Goal: Obtain resource: Download file/media

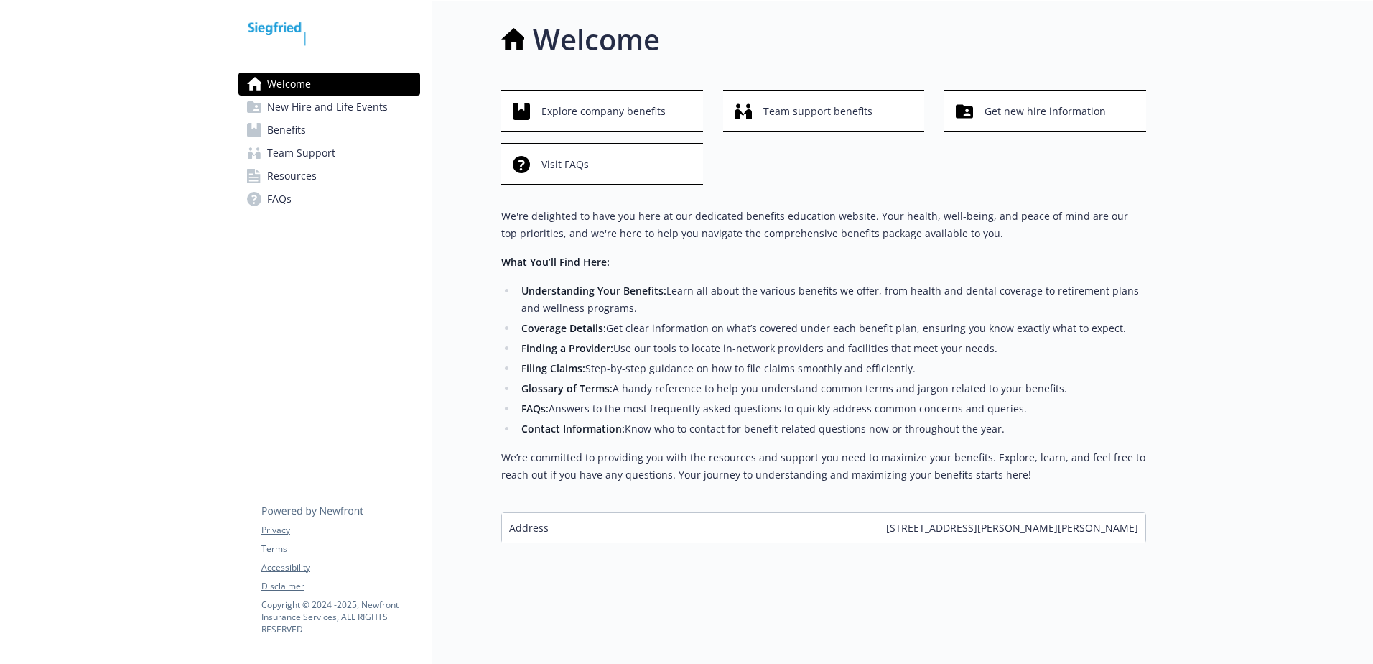
click at [287, 131] on span "Benefits" at bounding box center [286, 130] width 39 height 23
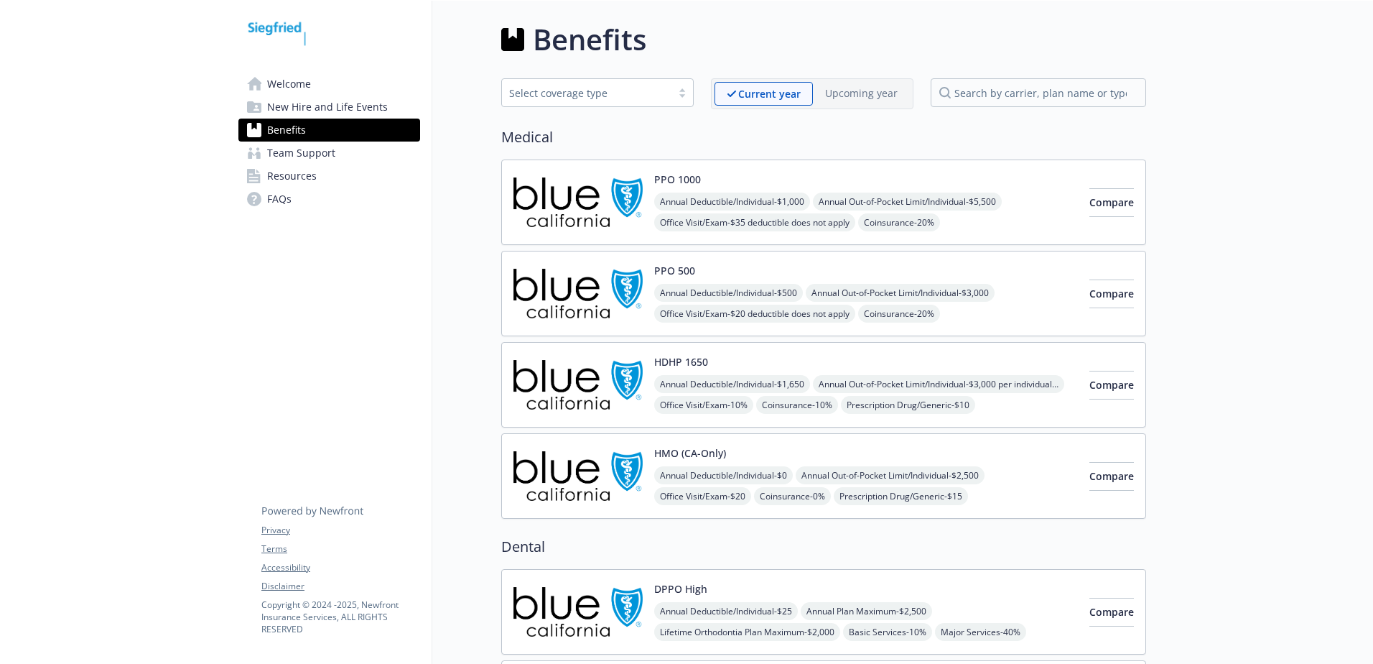
click at [297, 84] on span "Welcome" at bounding box center [289, 84] width 44 height 23
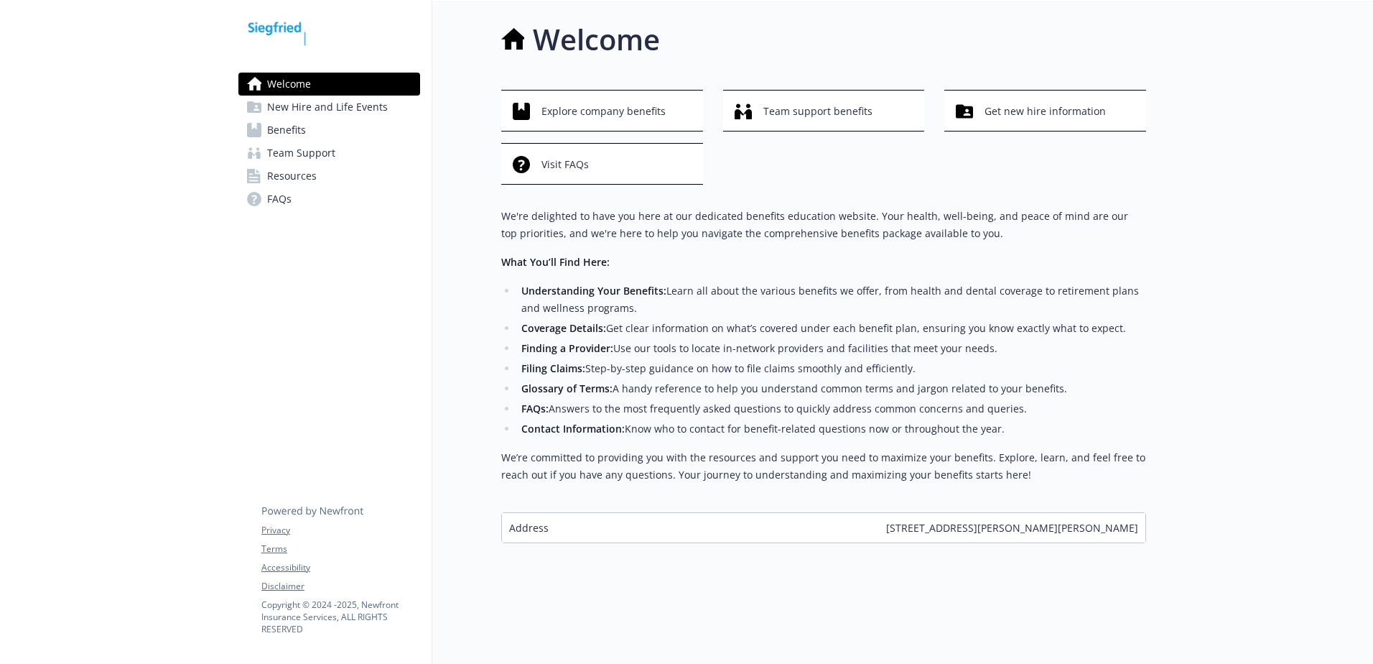
click at [284, 131] on span "Benefits" at bounding box center [286, 130] width 39 height 23
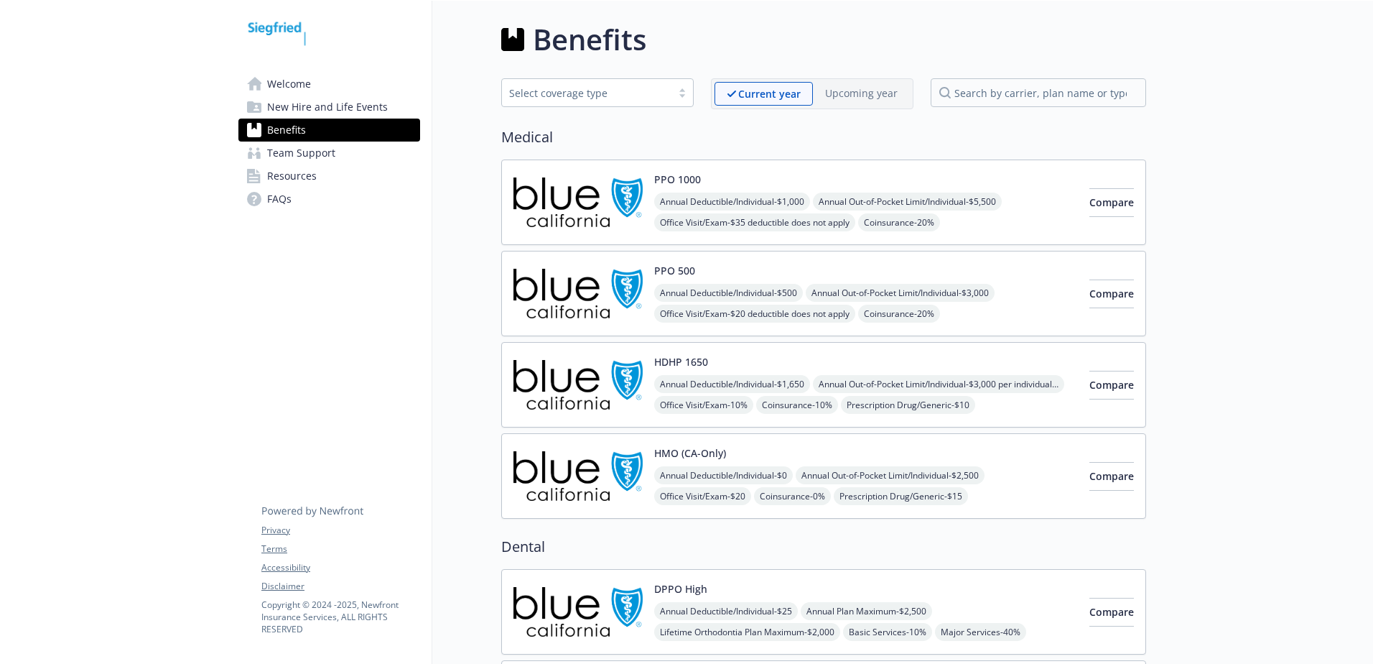
click at [305, 108] on span "New Hire and Life Events" at bounding box center [327, 107] width 121 height 23
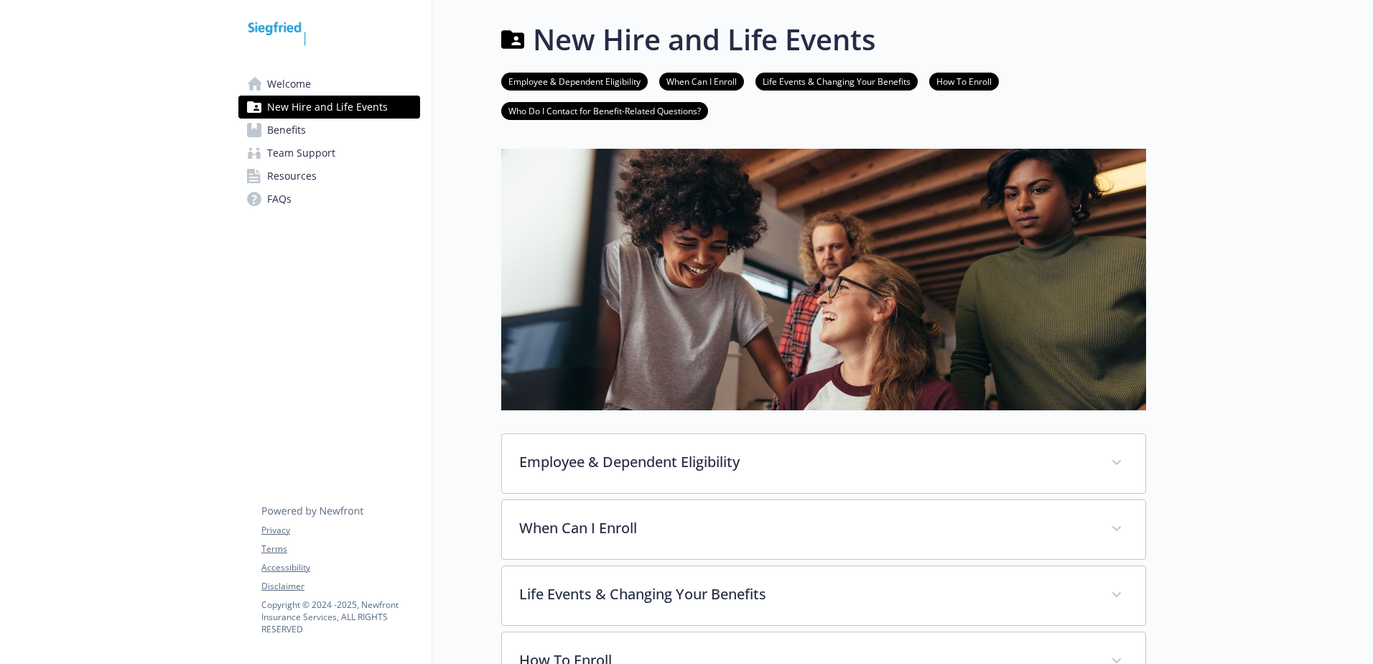
click at [285, 84] on span "Welcome" at bounding box center [289, 84] width 44 height 23
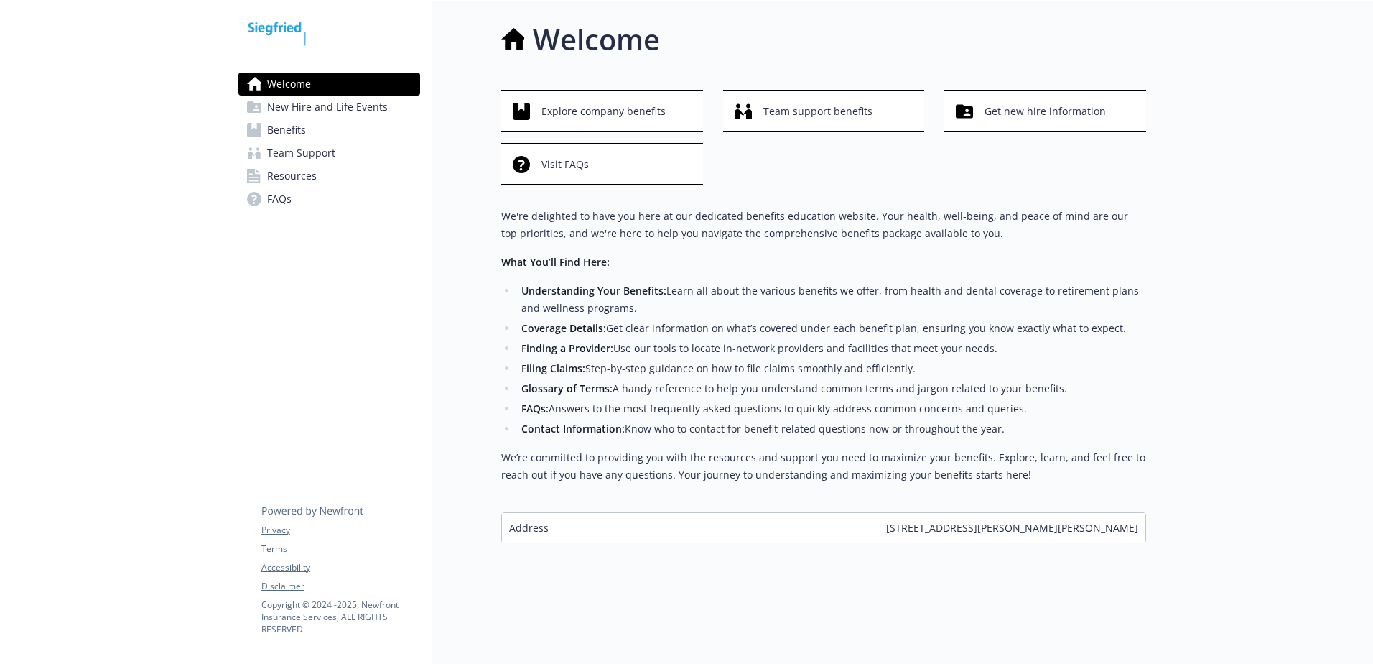
click at [279, 133] on span "Benefits" at bounding box center [286, 130] width 39 height 23
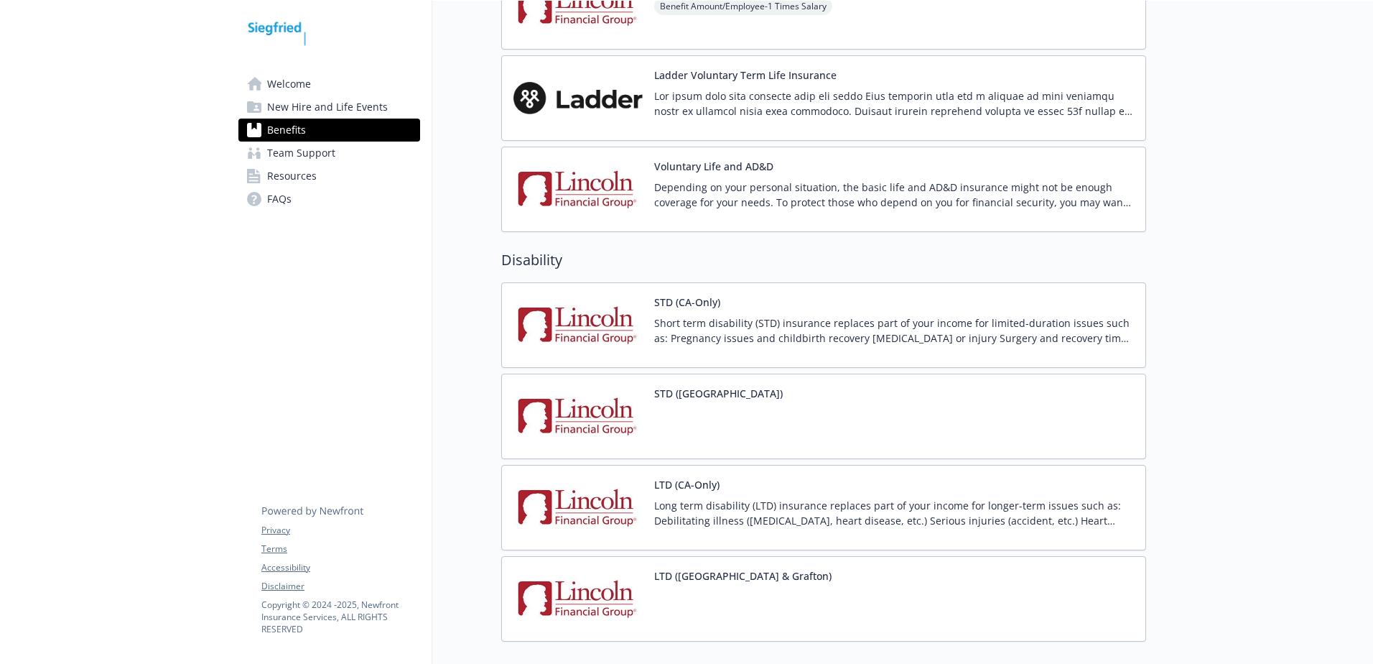
scroll to position [987, 0]
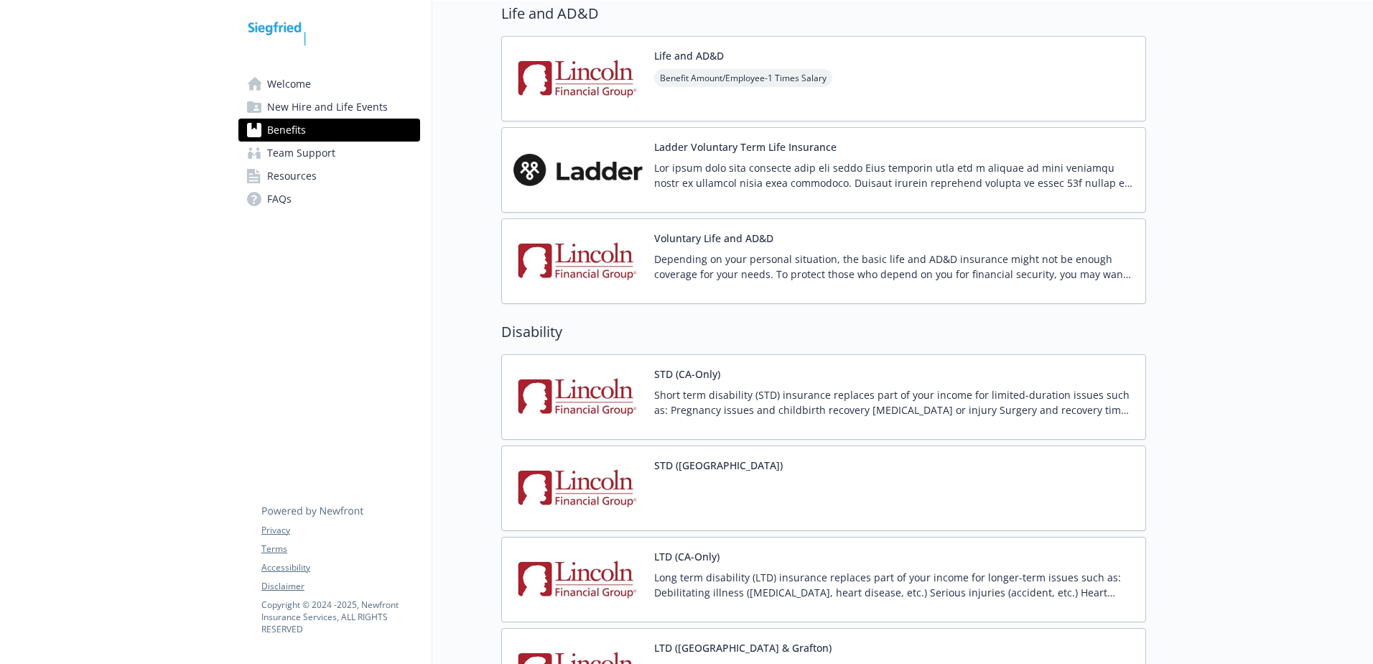
click at [694, 246] on div "Voluntary Life and AD&D Depending on your personal situation, the basic life an…" at bounding box center [894, 261] width 480 height 61
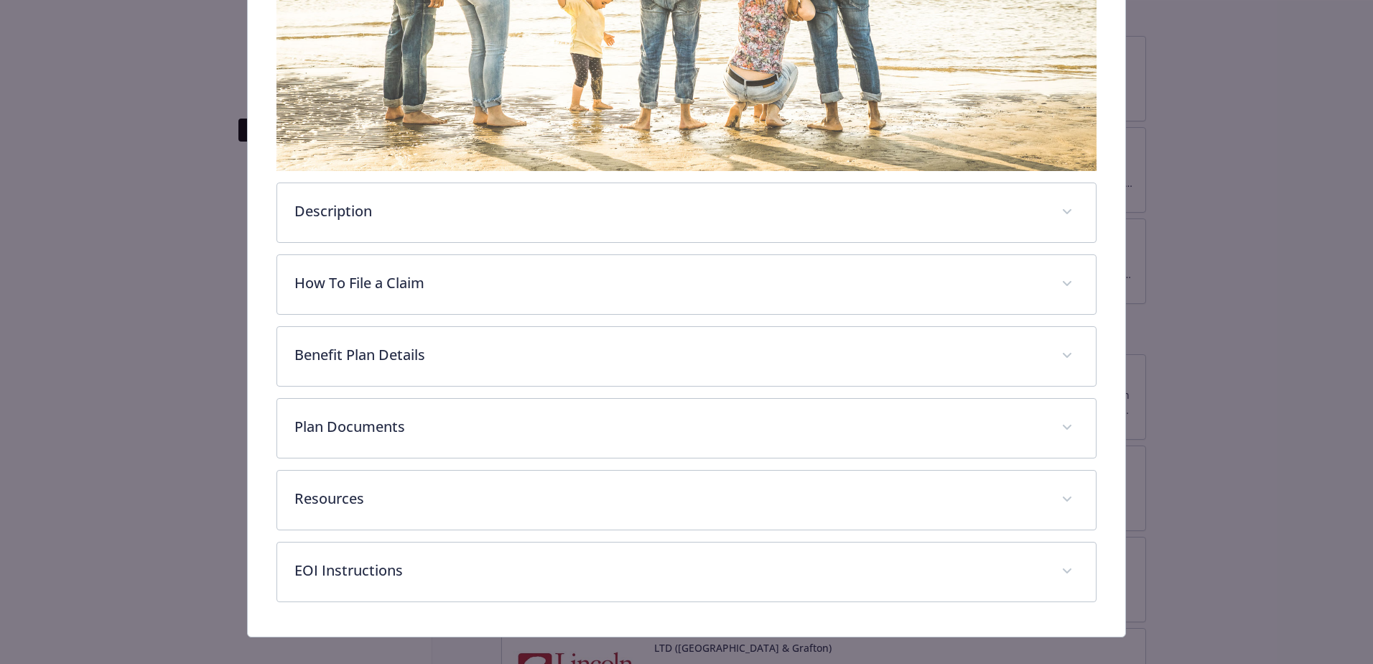
scroll to position [345, 0]
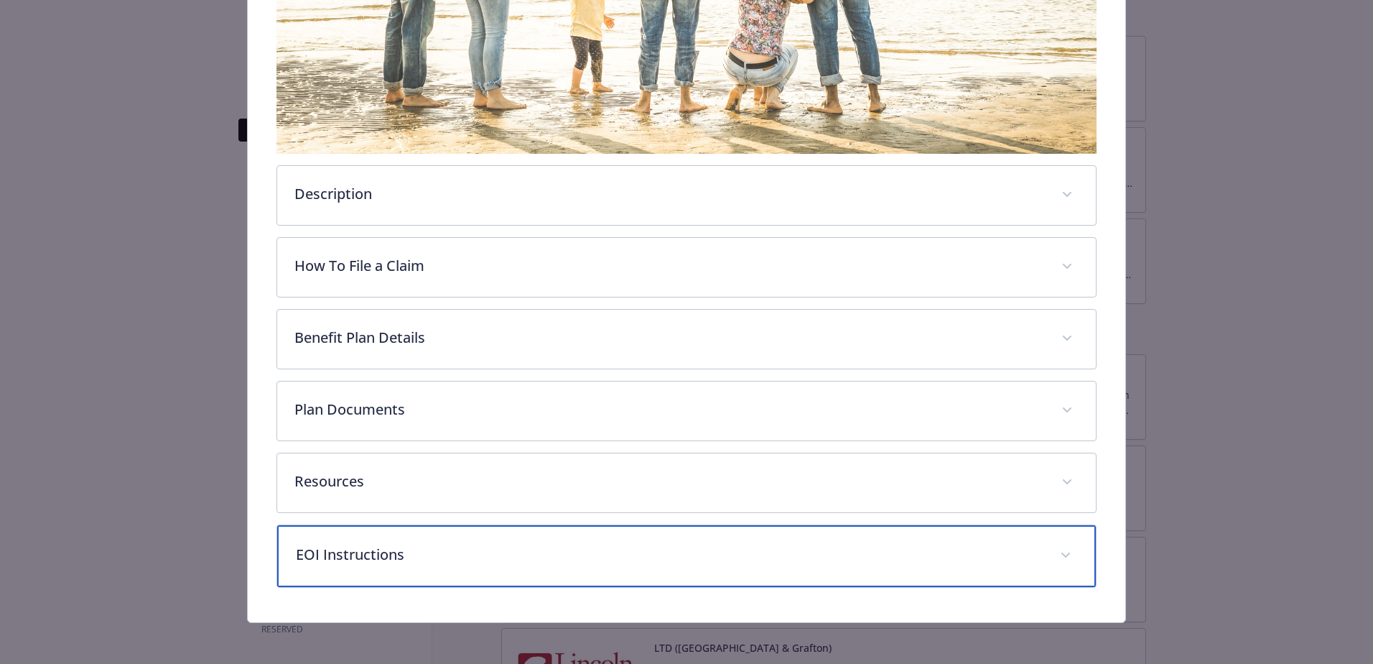
click at [452, 561] on div "EOI Instructions" at bounding box center [686, 556] width 819 height 62
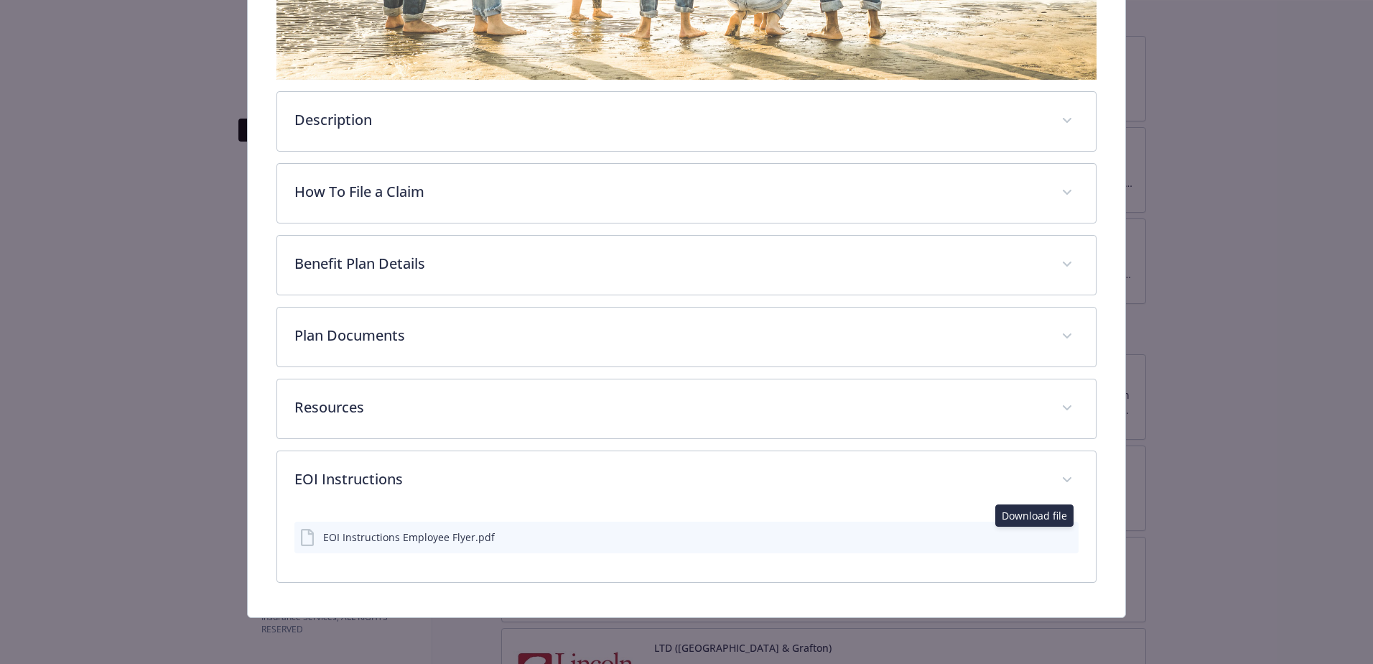
scroll to position [417, 0]
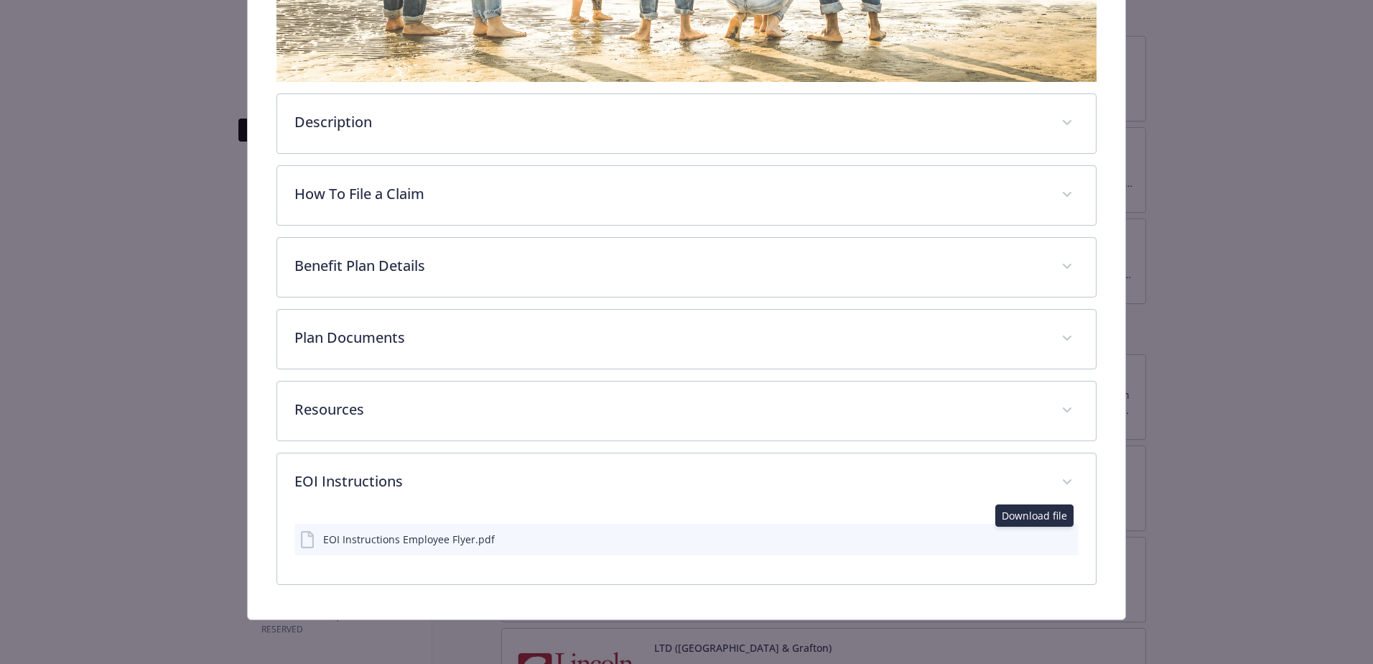
click at [1036, 532] on icon "download file" at bounding box center [1041, 537] width 11 height 11
click at [1059, 536] on icon "preview file" at bounding box center [1065, 538] width 13 height 10
